Goal: Find specific page/section: Find specific page/section

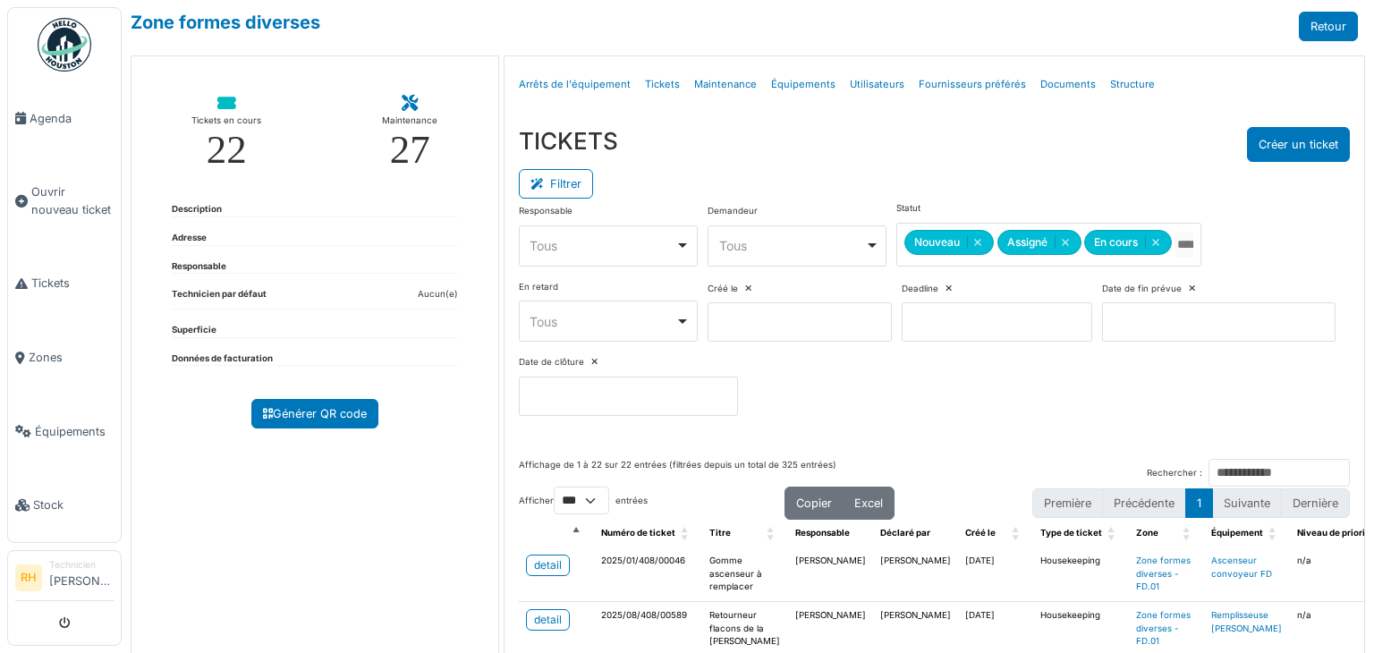
select select "***"
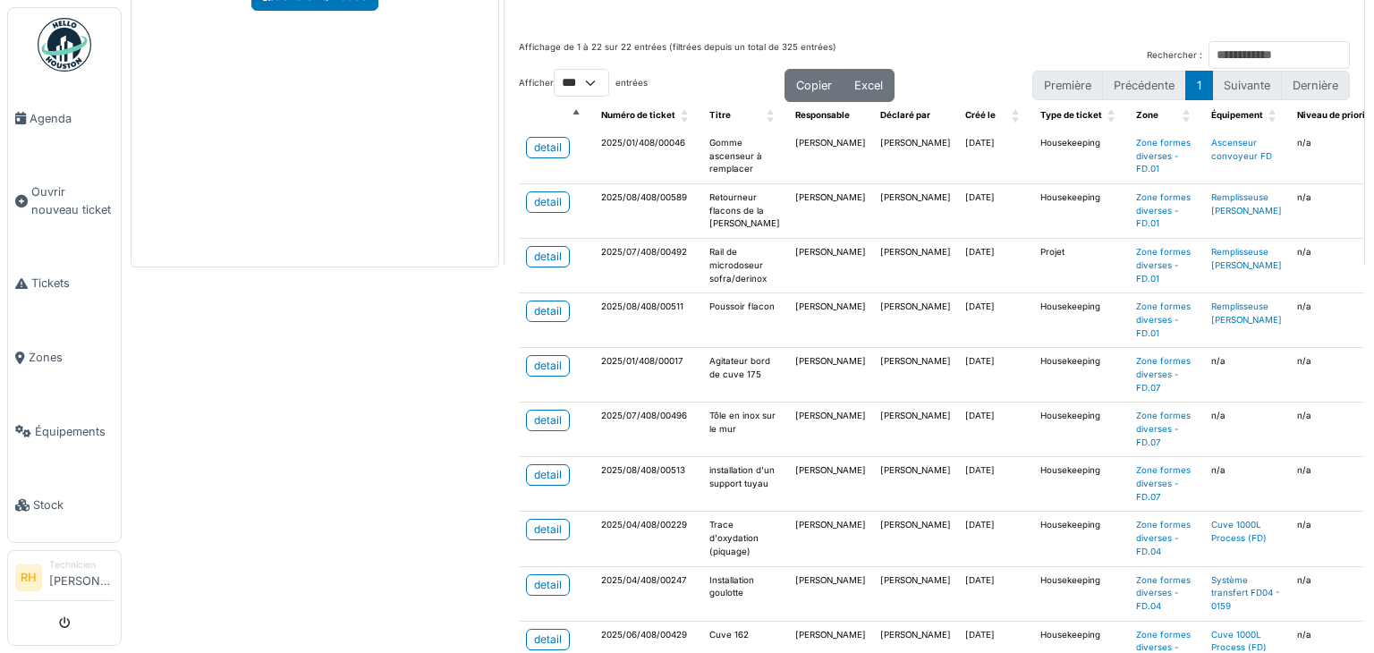
scroll to position [773, 0]
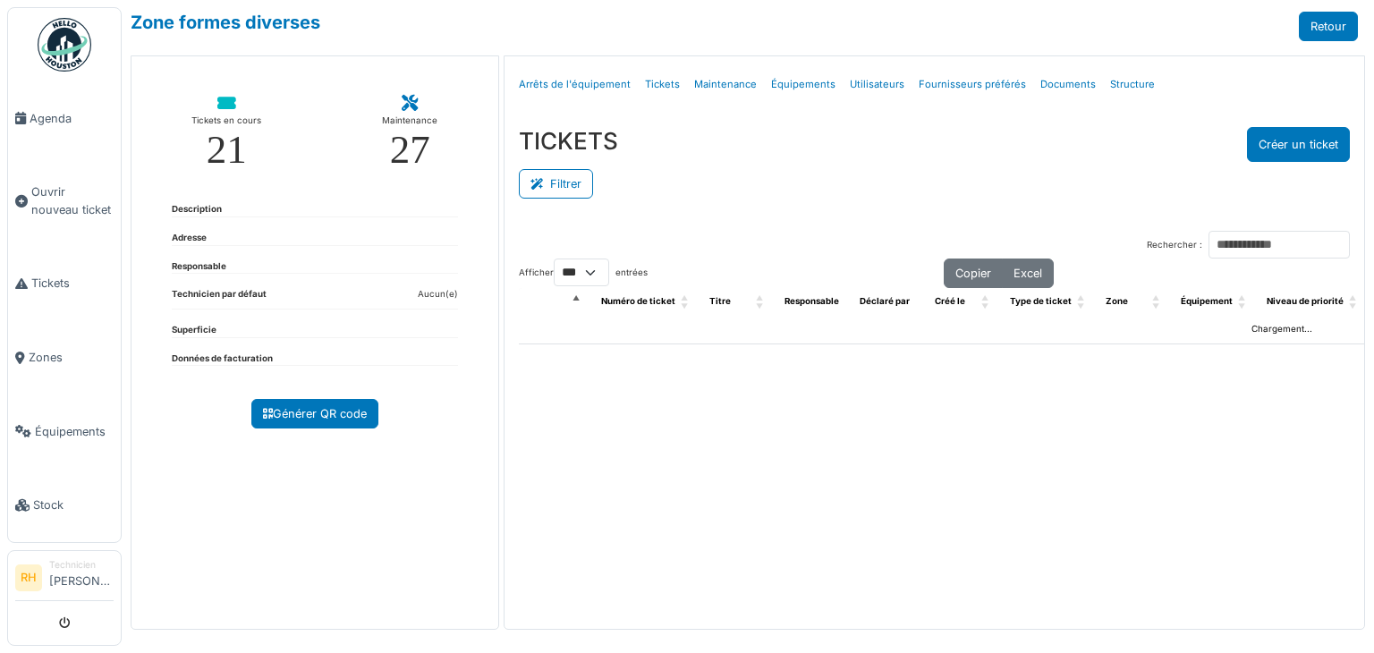
select select "***"
drag, startPoint x: 0, startPoint y: 0, endPoint x: 562, endPoint y: 186, distance: 591.9
click at [562, 186] on button "Filtrer" at bounding box center [556, 184] width 74 height 30
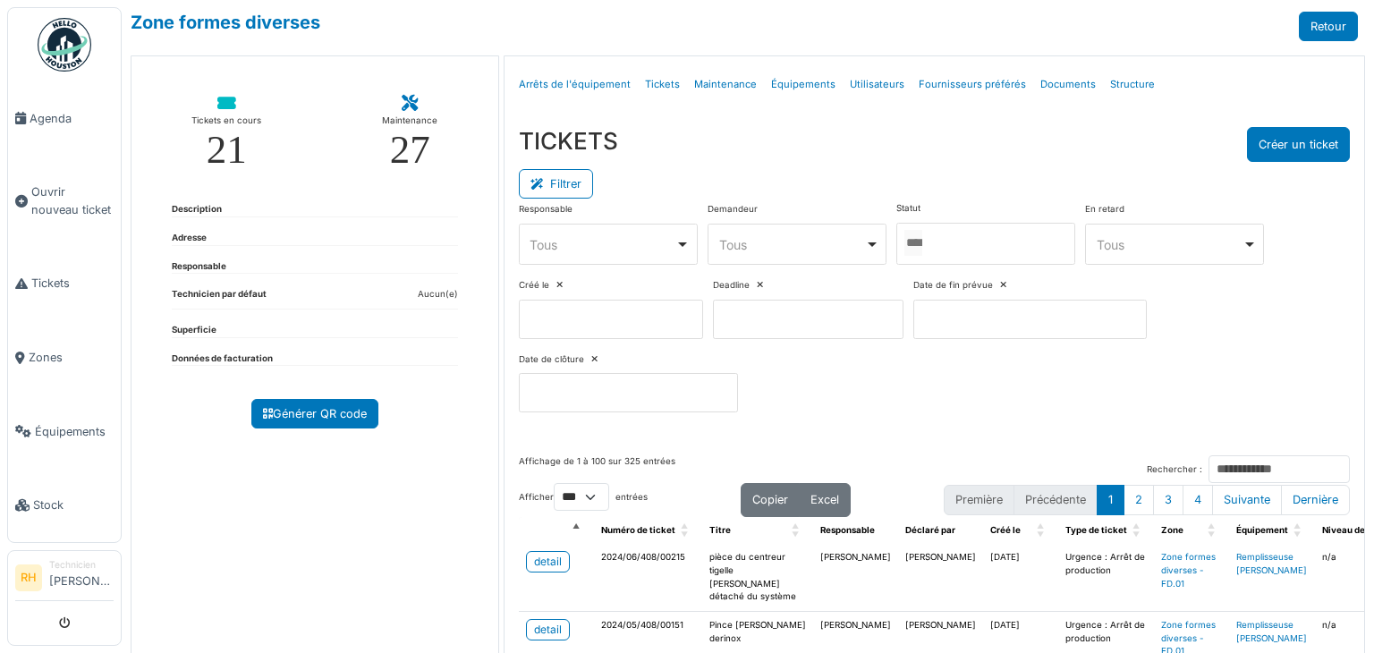
click at [939, 247] on div at bounding box center [985, 244] width 179 height 42
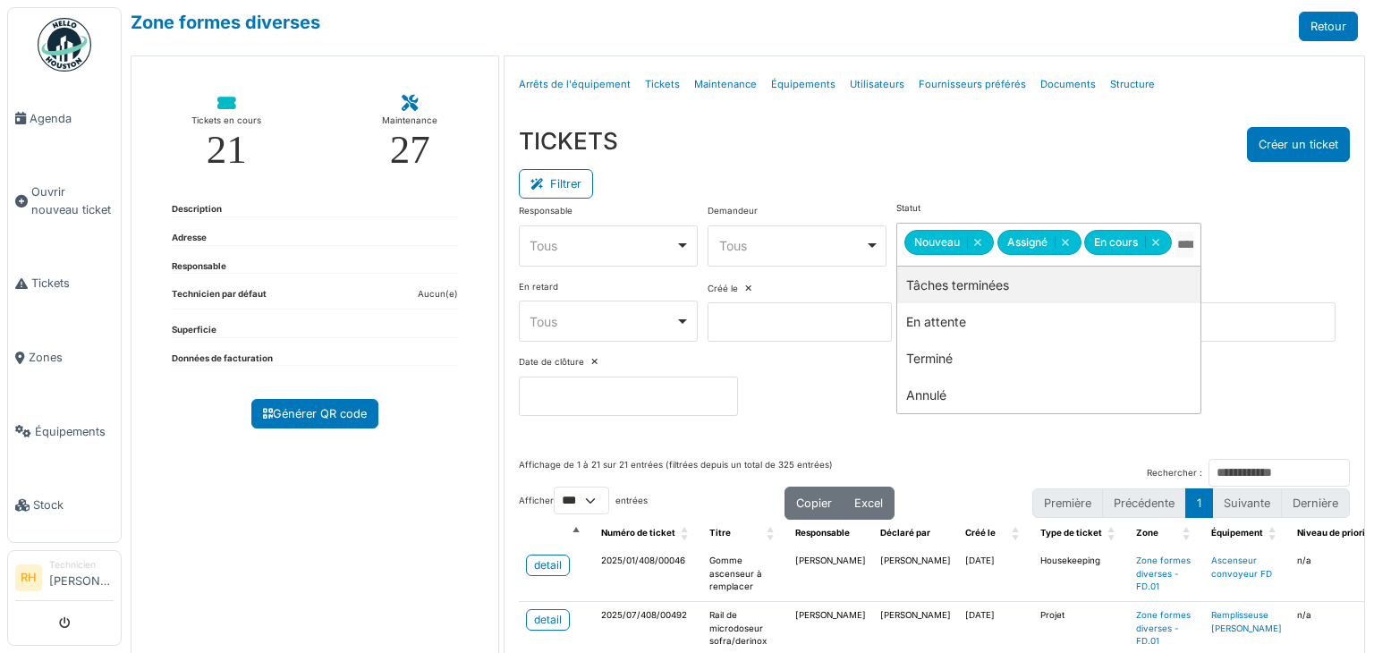
click at [996, 166] on div "Filtrer" at bounding box center [934, 182] width 831 height 40
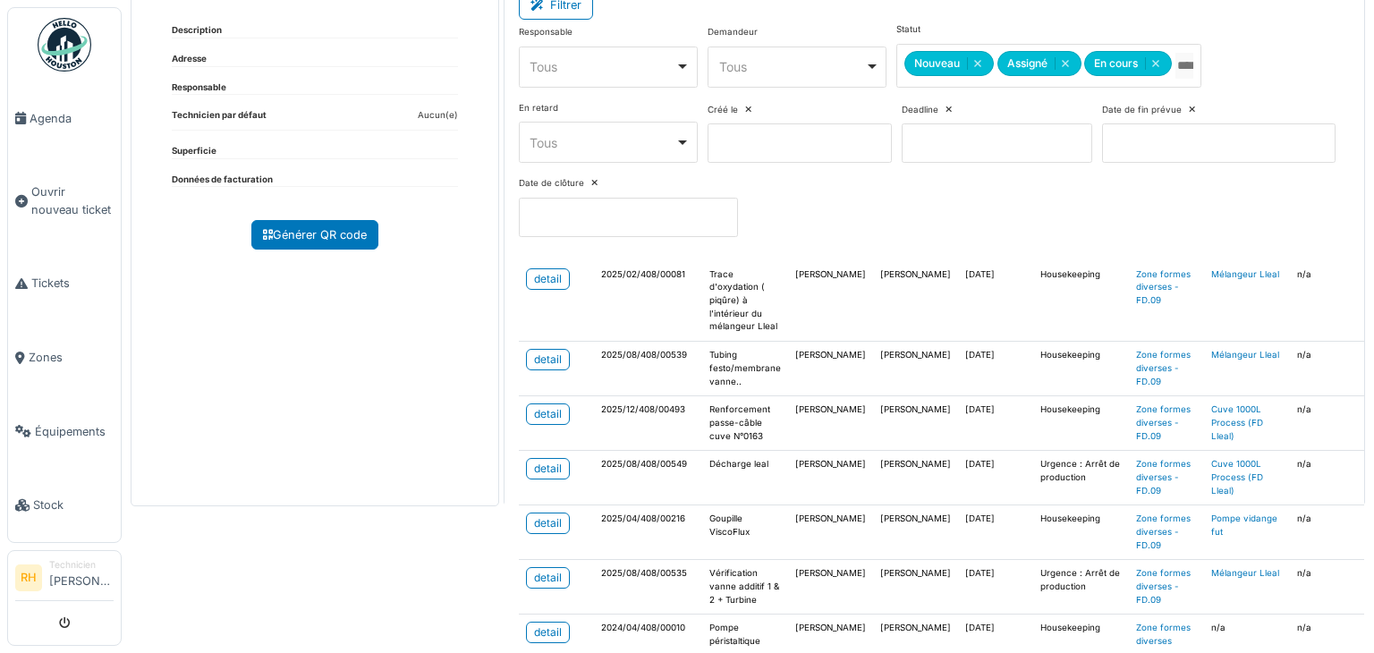
scroll to position [418, 0]
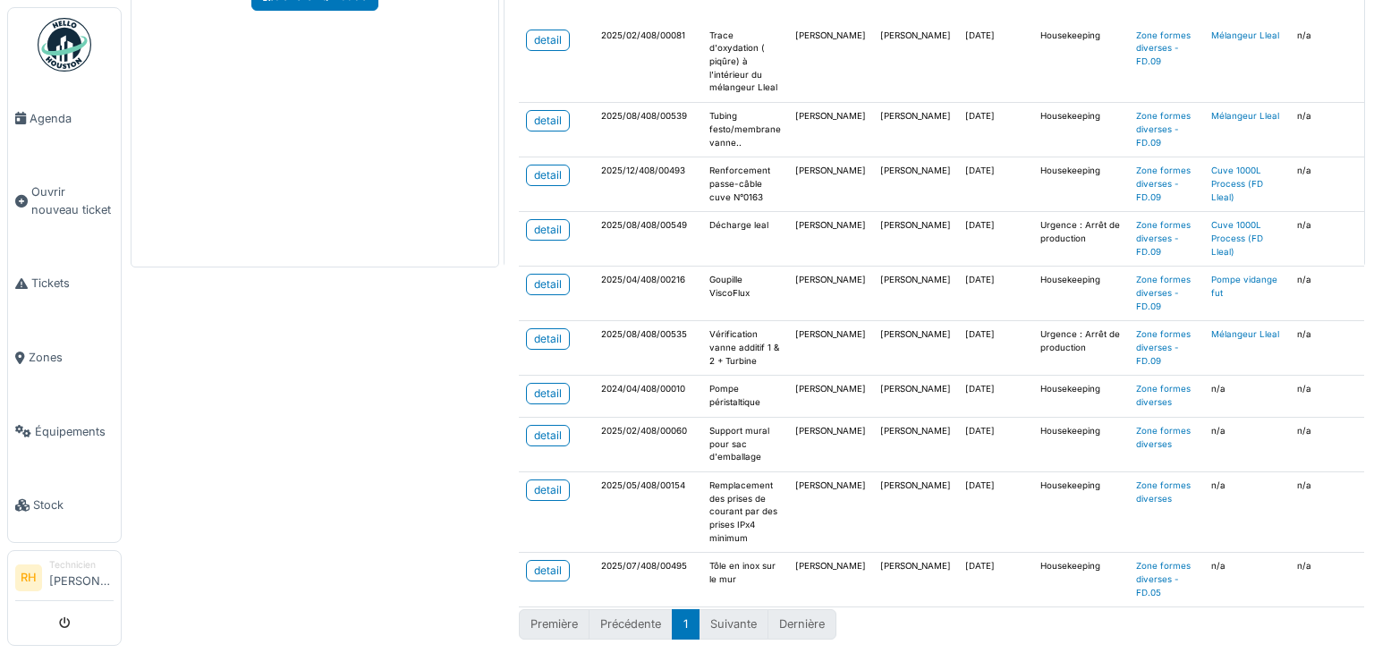
click at [331, 337] on div "Zone formes diverses Retour Tickets en cours 21 Maintenance 27 Description Adre…" at bounding box center [748, 326] width 1253 height 653
drag, startPoint x: 331, startPoint y: 339, endPoint x: 378, endPoint y: 318, distance: 50.9
click at [332, 338] on div "Zone formes diverses Retour Tickets en cours 21 Maintenance 27 Description Adre…" at bounding box center [748, 326] width 1253 height 653
